Goal: Check status: Check status

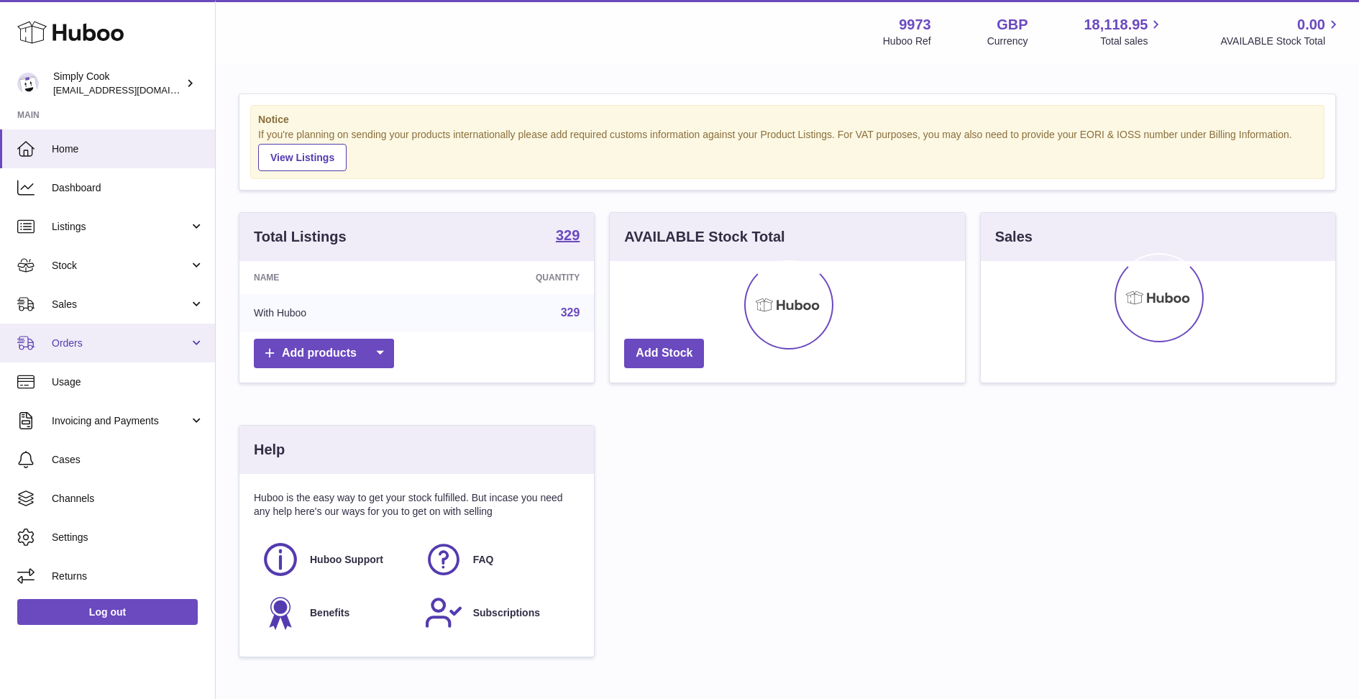
click at [81, 347] on span "Orders" at bounding box center [120, 343] width 137 height 14
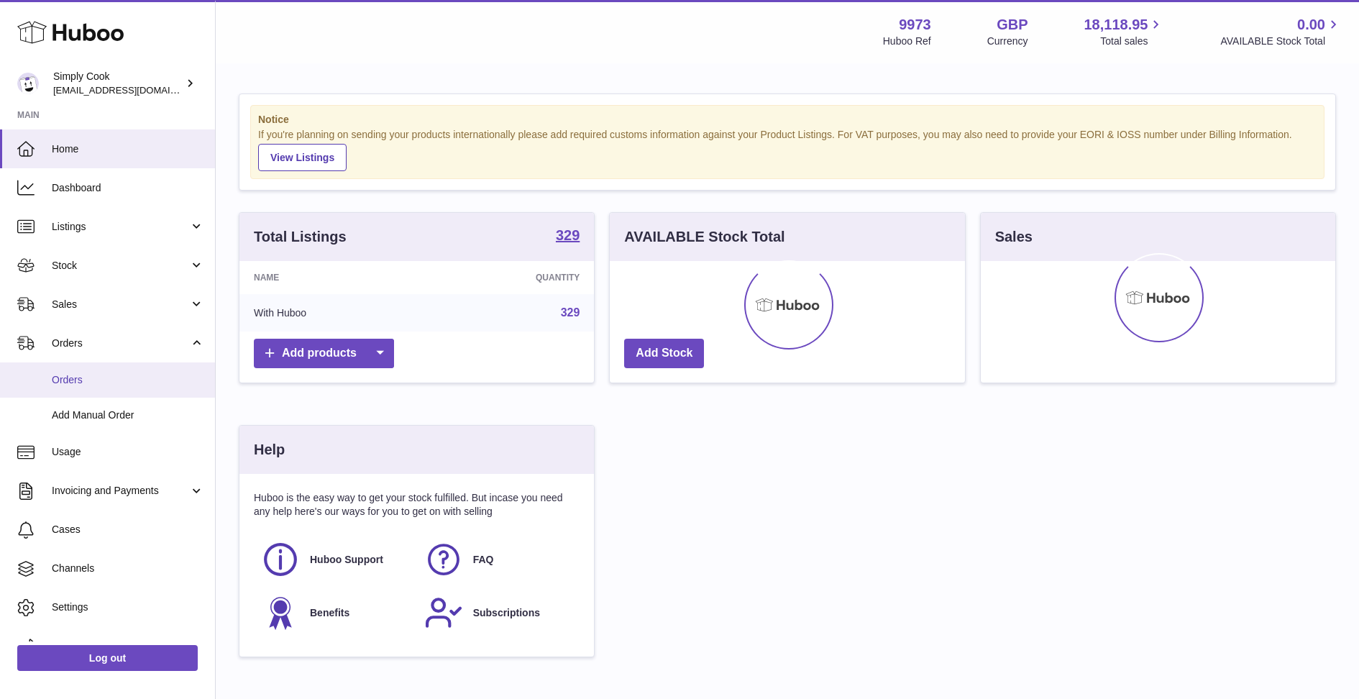
click at [112, 385] on span "Orders" at bounding box center [128, 380] width 152 height 14
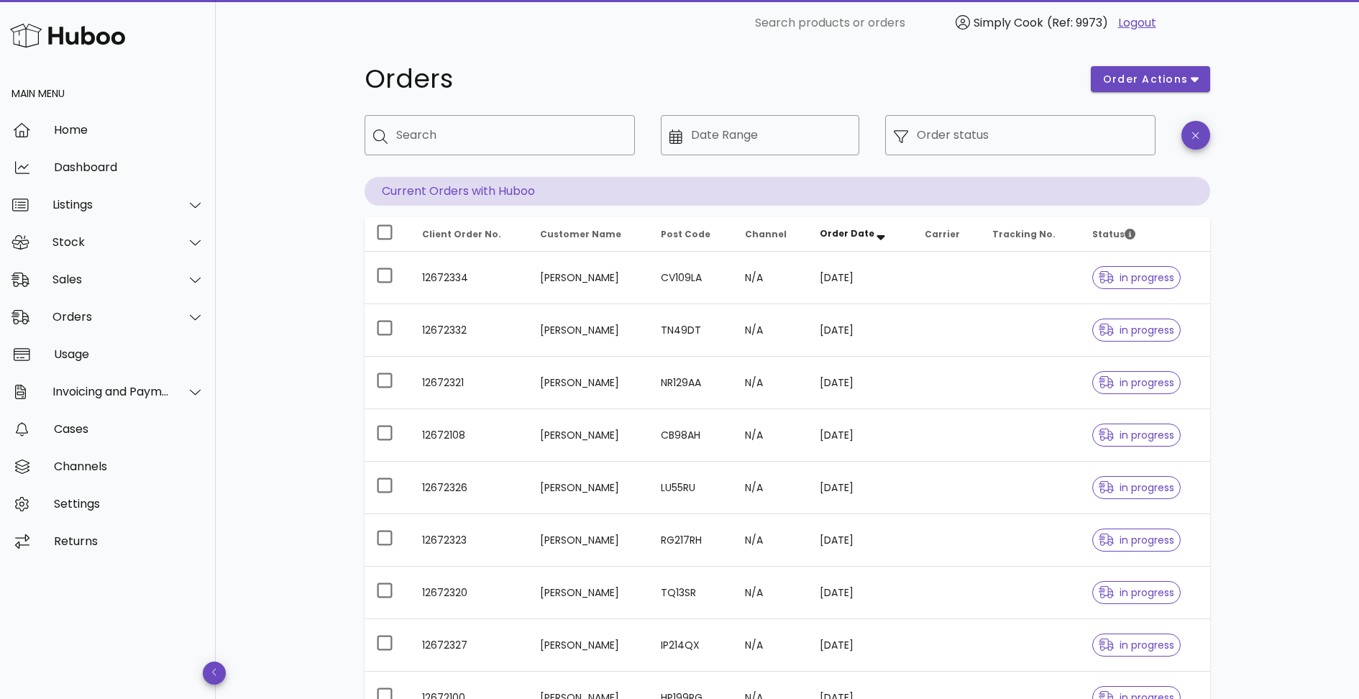
scroll to position [9, 0]
click at [710, 235] on span "Post Code" at bounding box center [686, 236] width 50 height 12
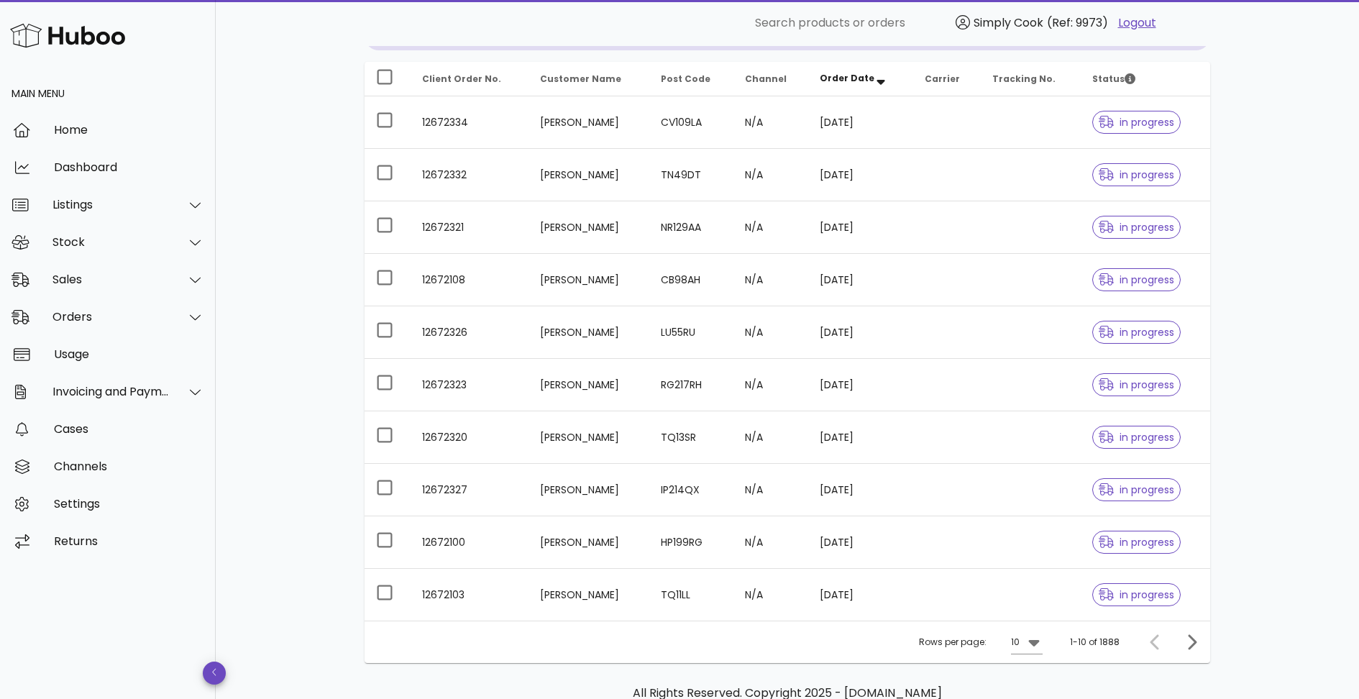
scroll to position [156, 0]
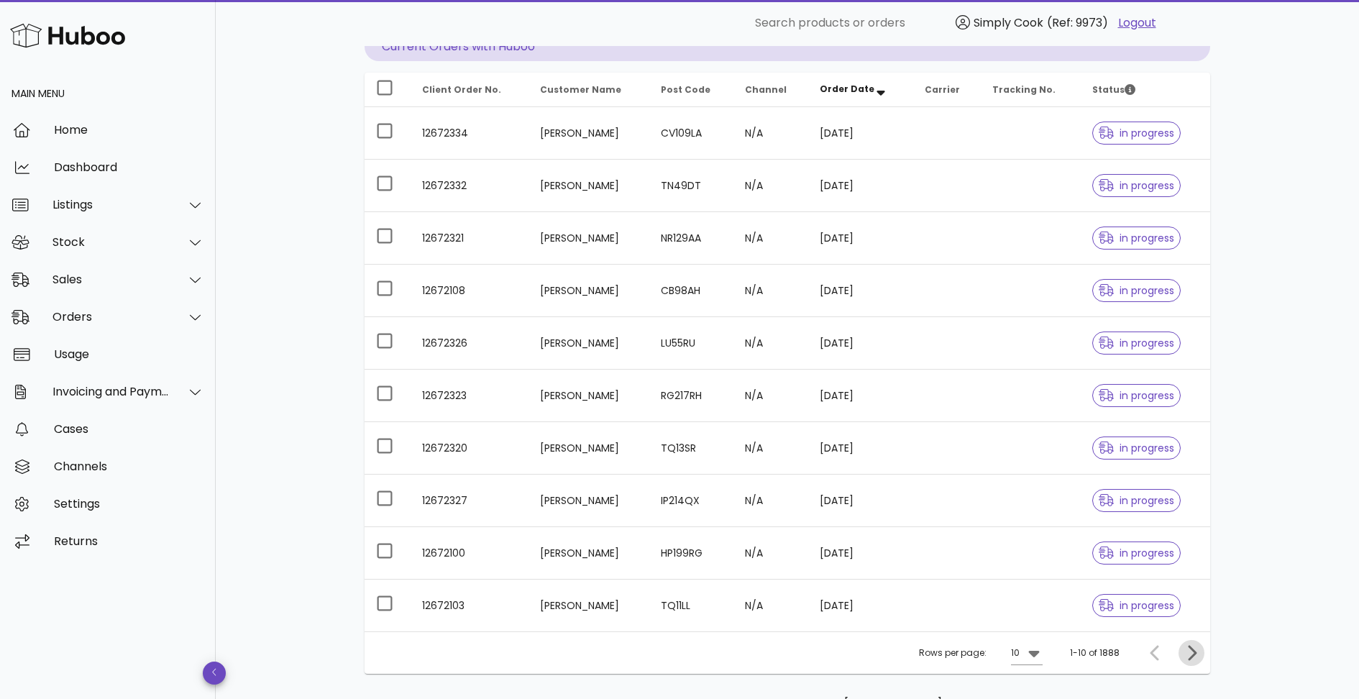
click at [1193, 651] on icon "Next page" at bounding box center [1191, 652] width 9 height 15
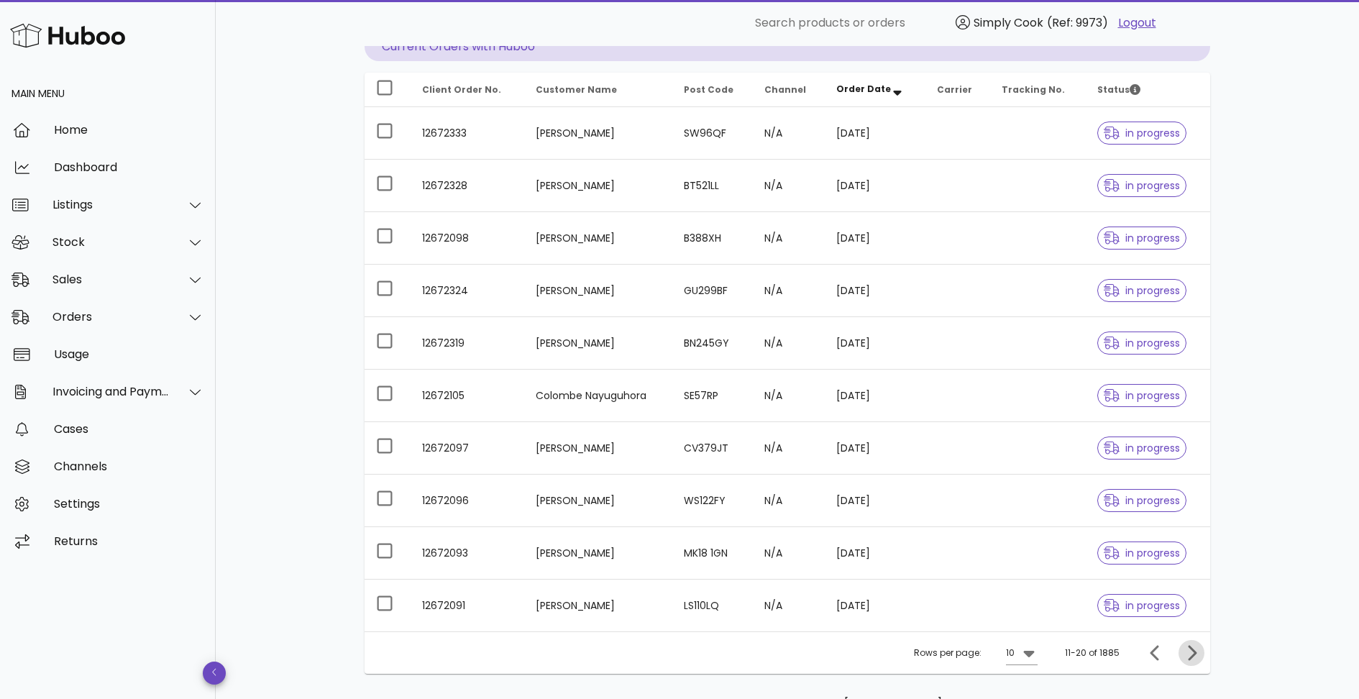
click at [1190, 651] on icon "Next page" at bounding box center [1190, 652] width 17 height 17
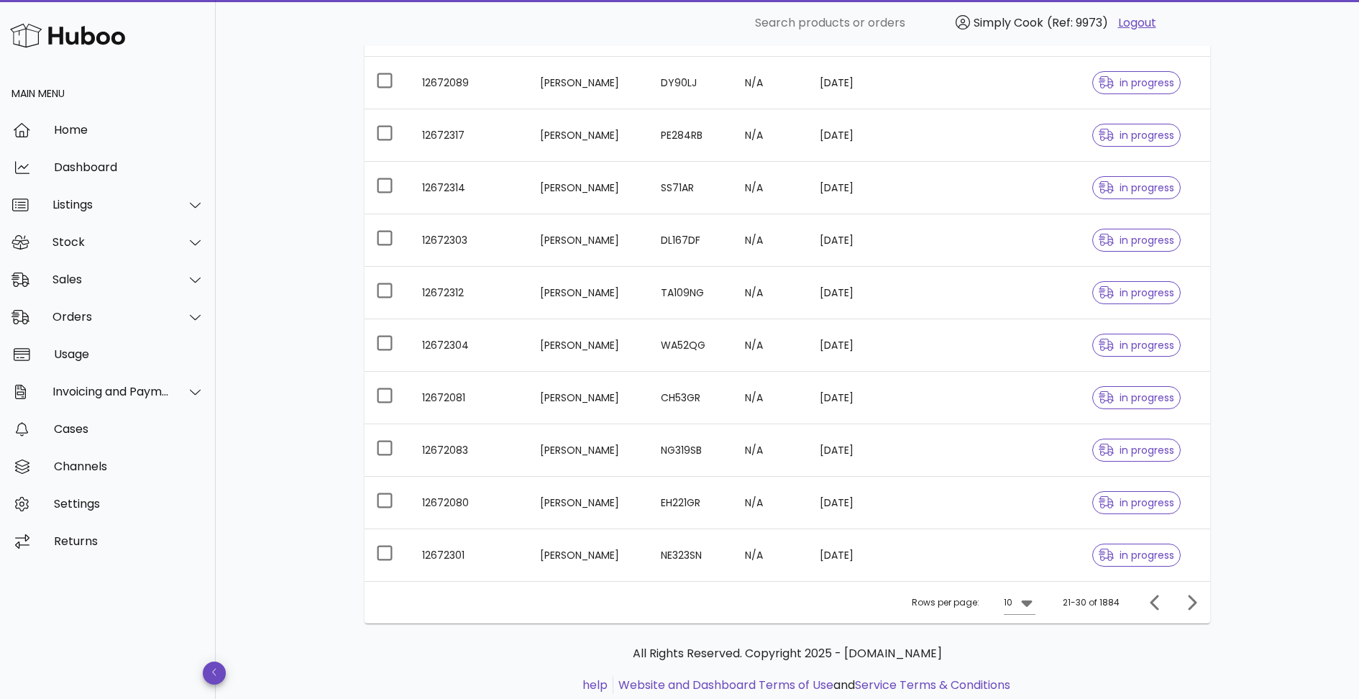
scroll to position [213, 0]
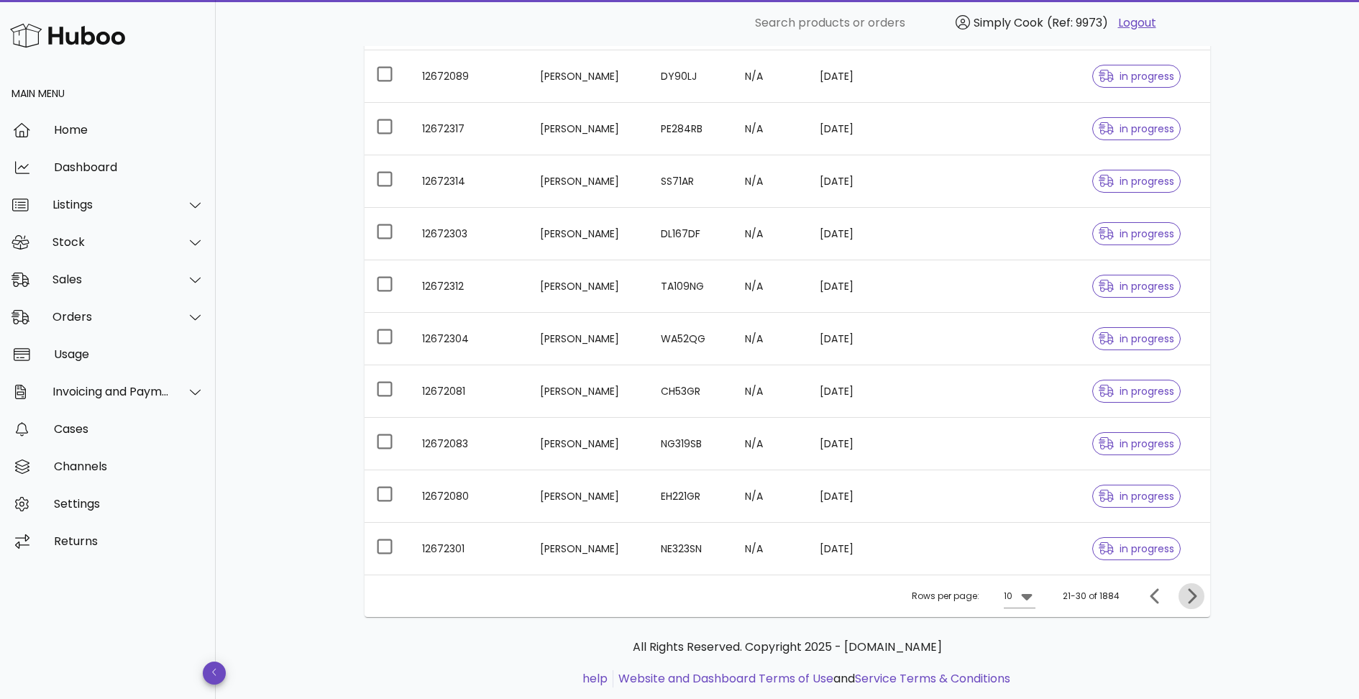
click at [1191, 595] on icon "Next page" at bounding box center [1191, 595] width 9 height 15
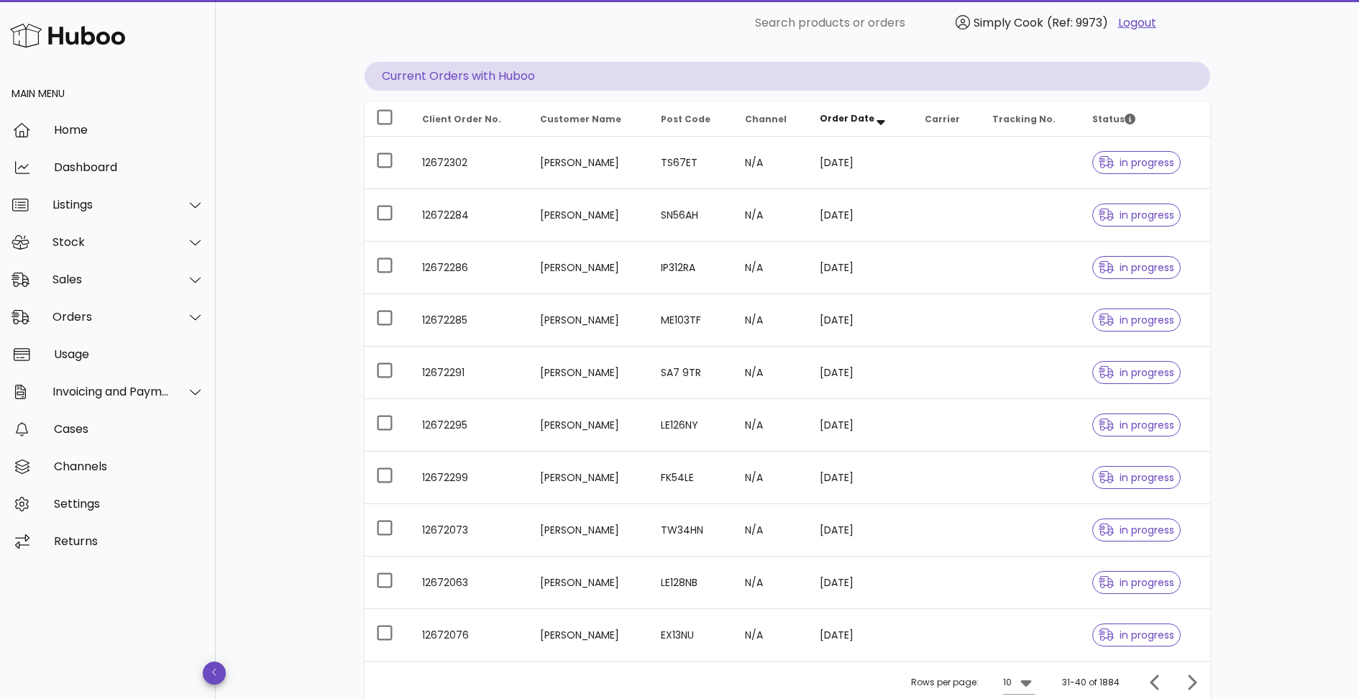
scroll to position [123, 0]
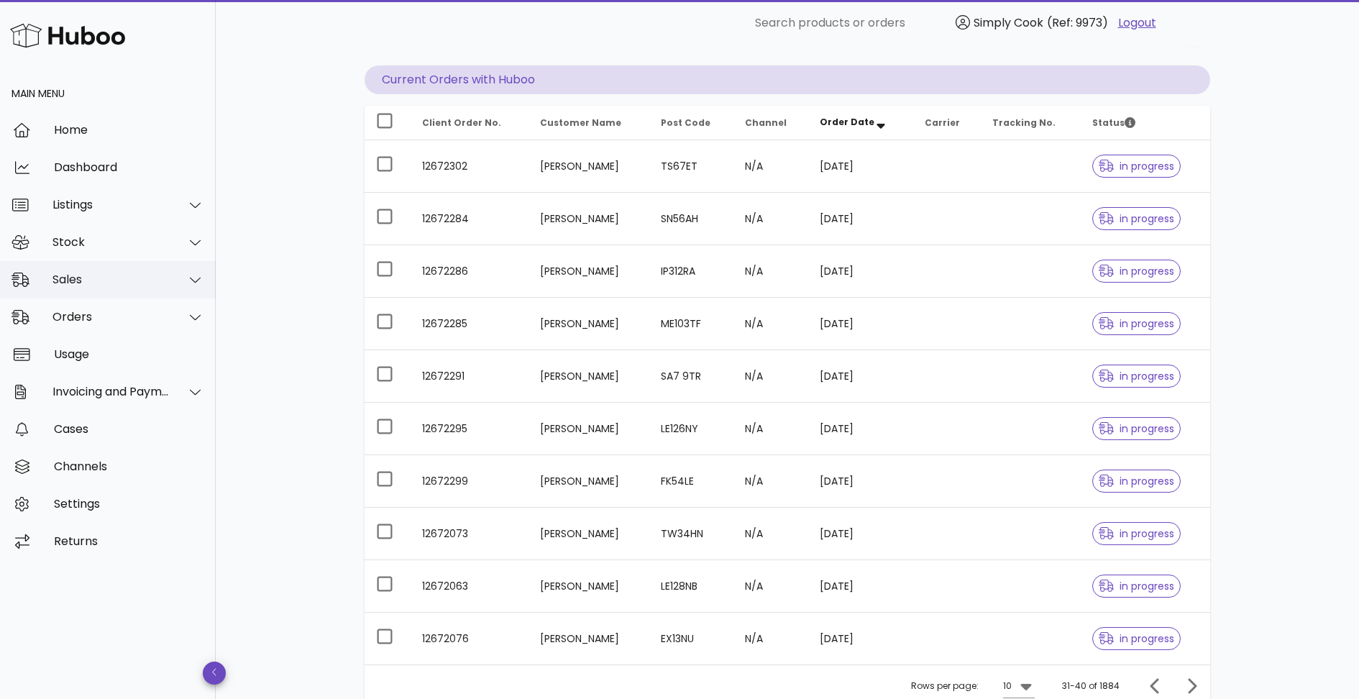
click at [79, 283] on div "Sales" at bounding box center [110, 279] width 117 height 14
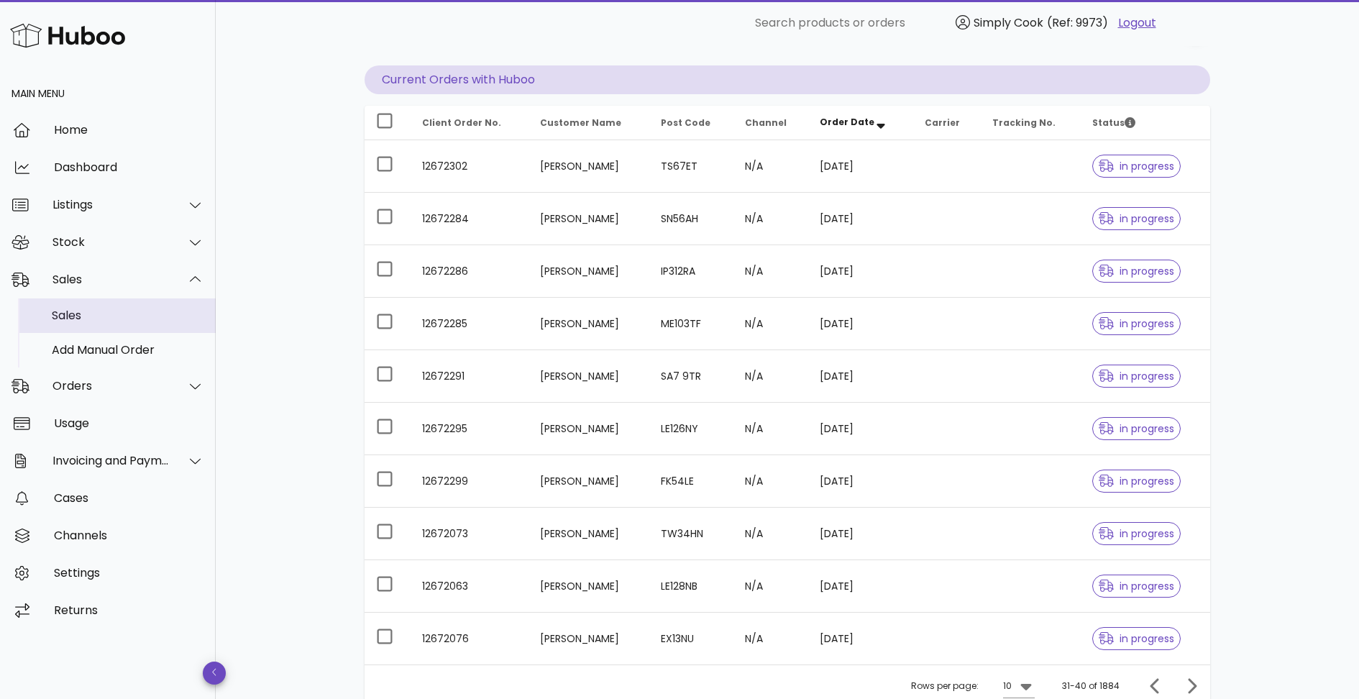
click at [70, 323] on div "Sales" at bounding box center [128, 315] width 152 height 31
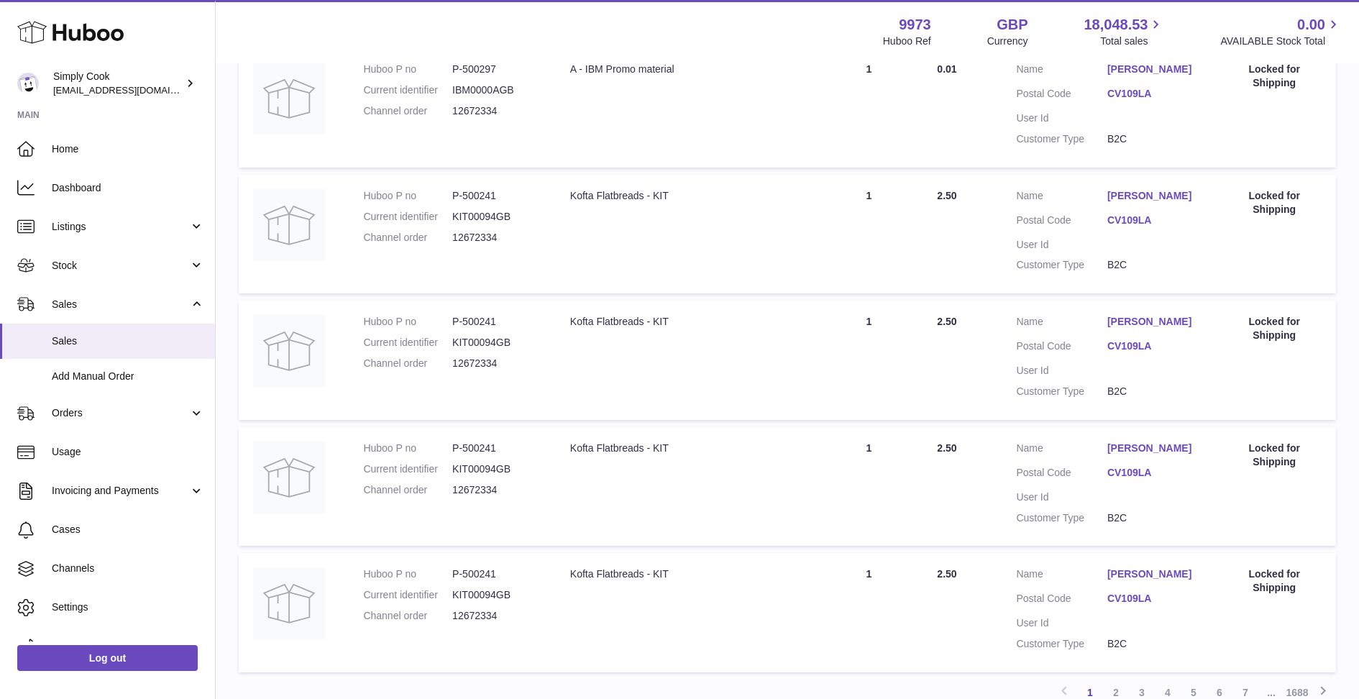
scroll to position [1075, 0]
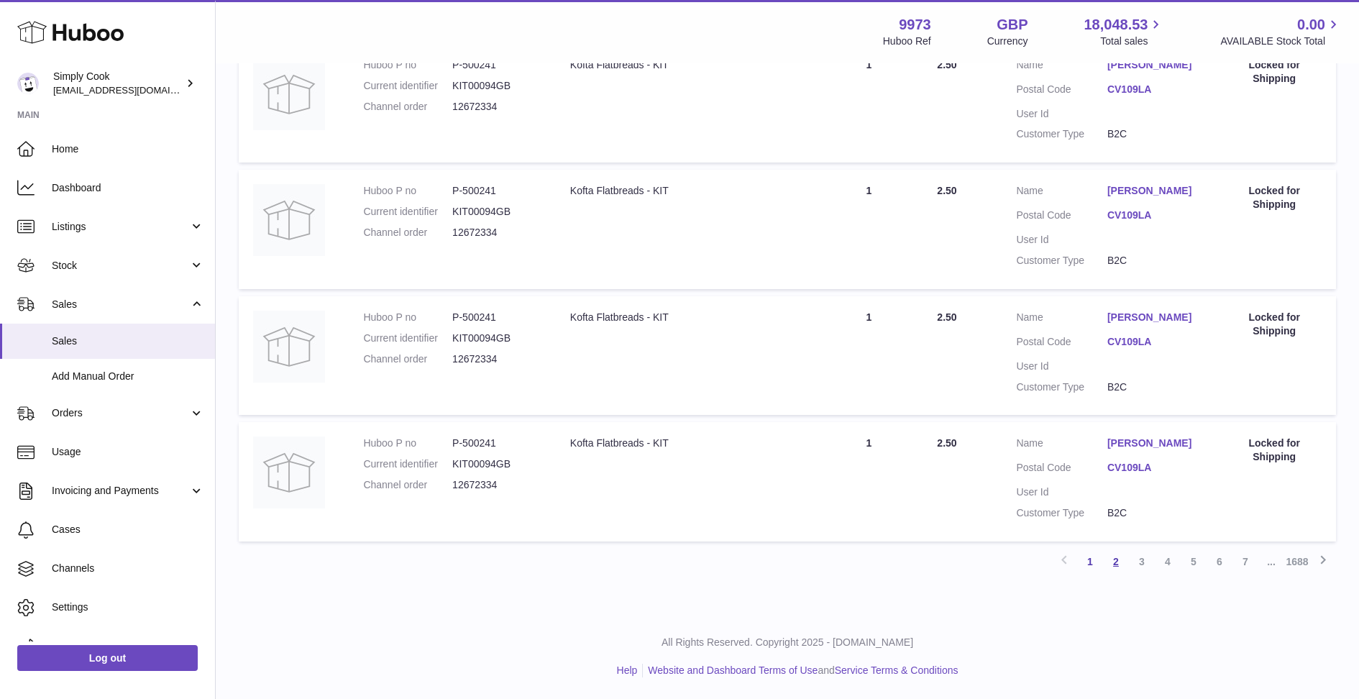
click at [1116, 566] on link "2" at bounding box center [1116, 561] width 26 height 26
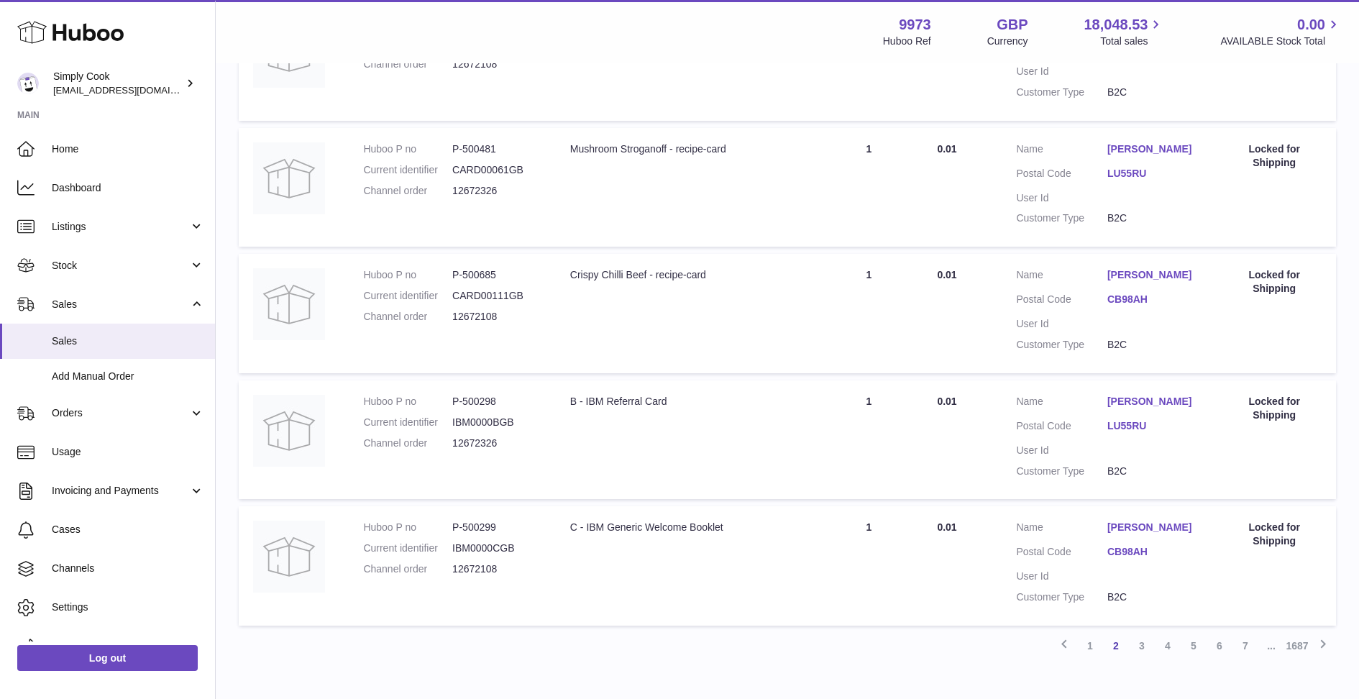
scroll to position [1142, 0]
